Goal: Task Accomplishment & Management: Manage account settings

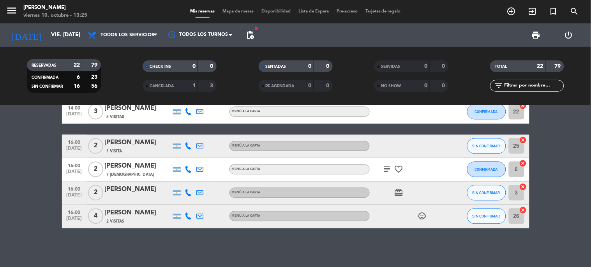
scroll to position [243, 0]
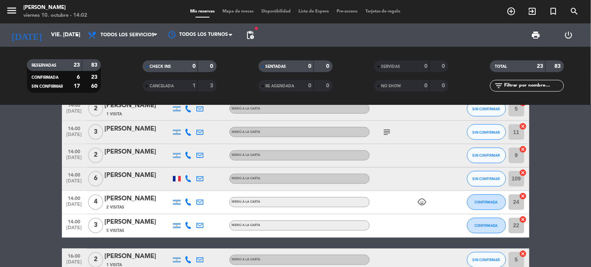
scroll to position [390, 0]
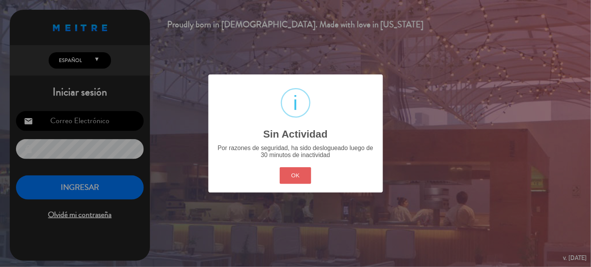
type input "reservas@sharewood.com.ar"
click at [297, 176] on button "OK" at bounding box center [296, 175] width 32 height 17
